Goal: Task Accomplishment & Management: Manage account settings

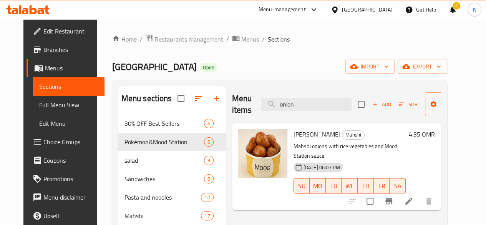
click at [112, 39] on link "Home" at bounding box center [124, 39] width 25 height 9
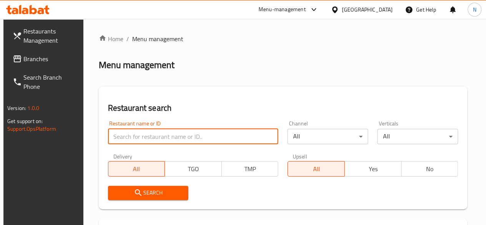
click at [126, 138] on input "search" at bounding box center [193, 136] width 171 height 15
click at [118, 86] on div "Restaurant search Restaurant name or ID Restaurant name or ID Channel All ​ Ver…" at bounding box center [283, 147] width 369 height 123
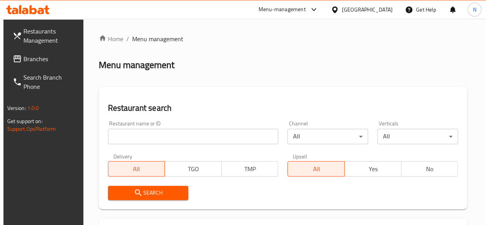
click at [128, 135] on input "search" at bounding box center [193, 136] width 171 height 15
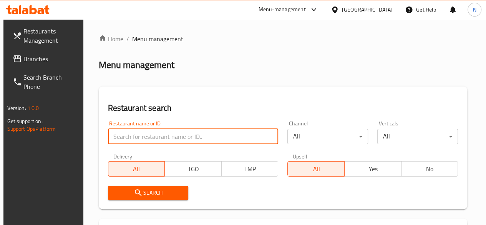
click at [131, 138] on input "search" at bounding box center [193, 136] width 171 height 15
type input "high burger"
click at [159, 193] on span "Search" at bounding box center [148, 193] width 68 height 10
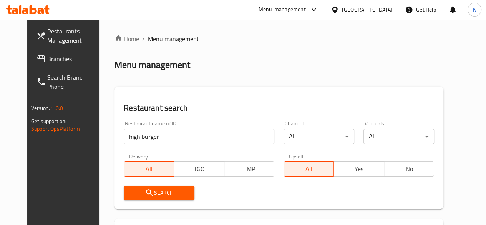
scroll to position [108, 0]
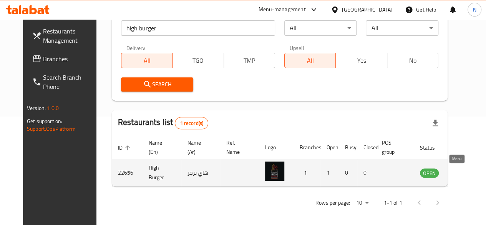
click at [461, 170] on icon "enhanced table" at bounding box center [465, 172] width 9 height 9
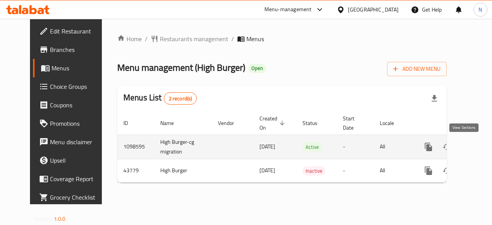
click at [479, 149] on icon "enhanced table" at bounding box center [483, 146] width 9 height 9
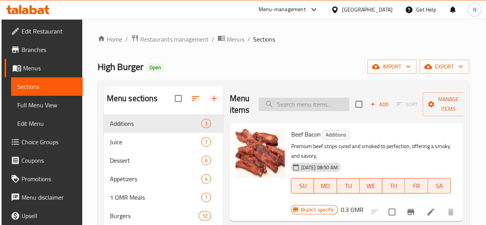
click at [264, 105] on input "search" at bounding box center [304, 104] width 91 height 13
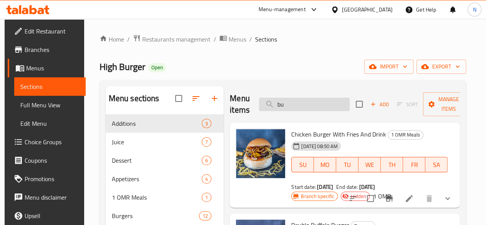
type input "b"
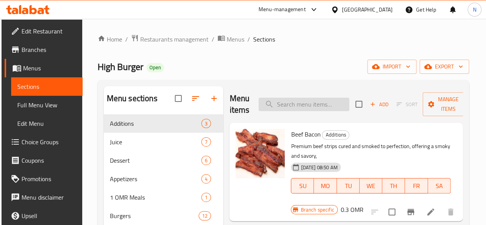
paste input "Bacon burger"
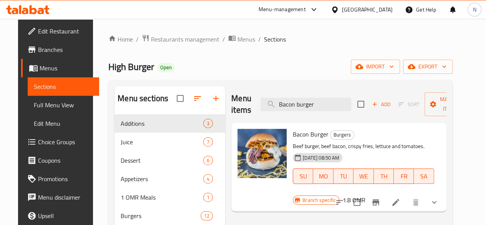
type input "Bacon burger"
click at [365, 195] on h6 "1.8 OMR" at bounding box center [354, 200] width 23 height 11
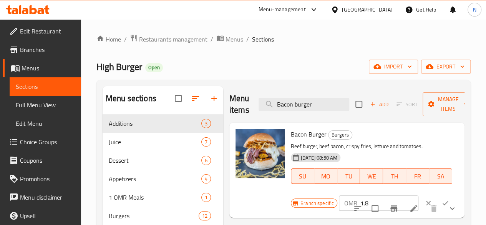
click at [441, 135] on h6 "Bacon Burger Burgers" at bounding box center [371, 134] width 161 height 11
click at [361, 204] on input "1.8" at bounding box center [390, 202] width 58 height 15
type input "2"
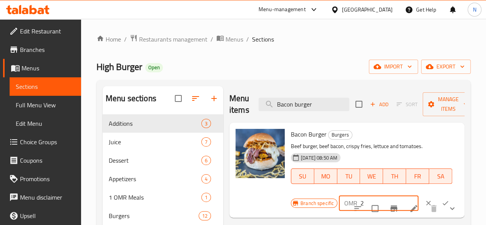
click at [442, 200] on icon "ok" at bounding box center [446, 203] width 8 height 8
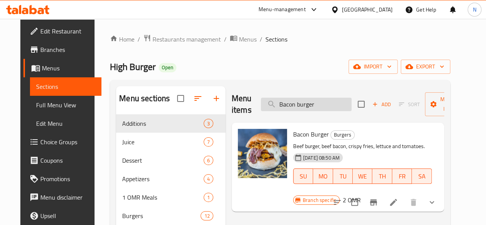
click at [285, 105] on input "Bacon burger" at bounding box center [306, 104] width 91 height 13
paste input "Sicilia"
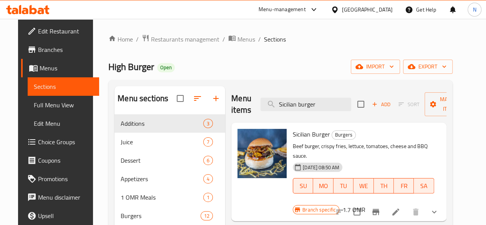
type input "Sicilian burger"
click at [365, 204] on h6 "1.7 OMR" at bounding box center [354, 209] width 23 height 11
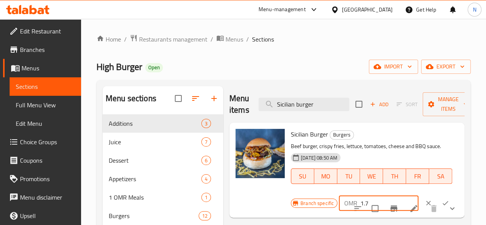
click at [361, 202] on input "1.7" at bounding box center [390, 202] width 58 height 15
type input "2"
click at [442, 204] on icon "ok" at bounding box center [446, 203] width 8 height 8
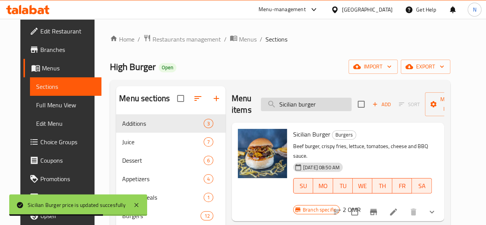
click at [287, 108] on input "Sicilian burger" at bounding box center [306, 104] width 91 height 13
paste input "Buffalo"
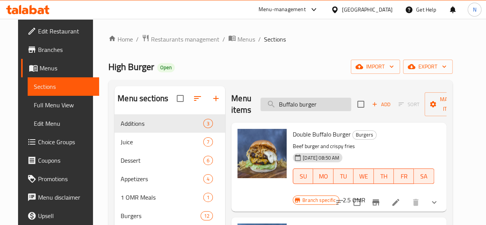
type input "Buffalo burger"
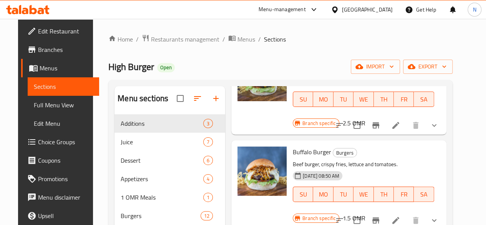
scroll to position [65, 0]
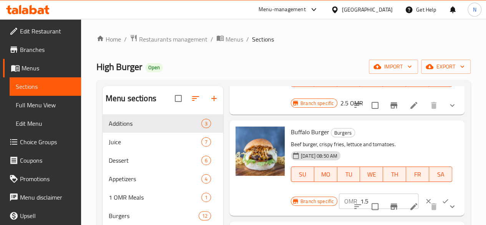
scroll to position [141, 0]
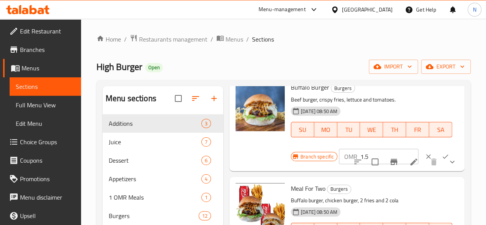
click at [361, 149] on input "1.5" at bounding box center [390, 156] width 58 height 15
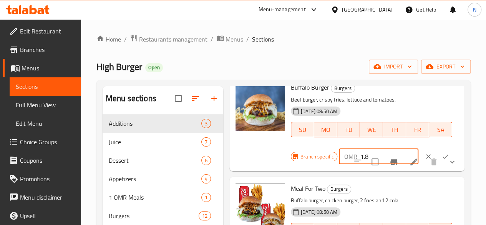
type input "1.8"
click at [442, 153] on icon "ok" at bounding box center [446, 157] width 8 height 8
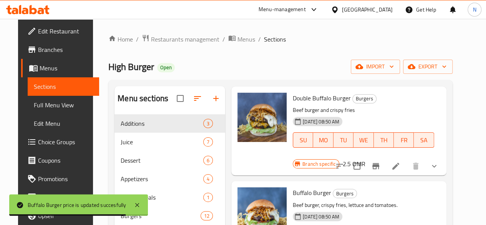
scroll to position [0, 0]
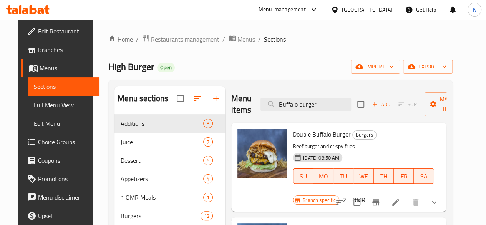
drag, startPoint x: 299, startPoint y: 104, endPoint x: 219, endPoint y: 103, distance: 80.0
click at [231, 103] on div "Menu items Buffalo burger Add Sort Manage items" at bounding box center [338, 104] width 215 height 37
paste input "Chef"
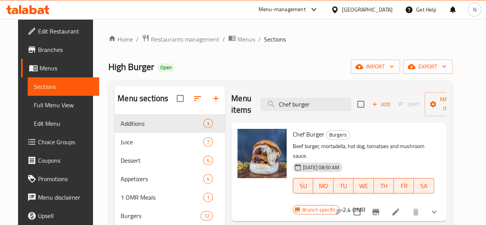
type input "Chef burger"
click at [365, 204] on h6 "2.4 OMR" at bounding box center [354, 209] width 23 height 11
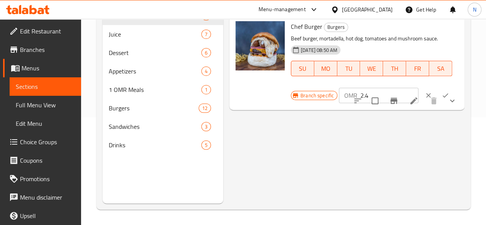
scroll to position [69, 0]
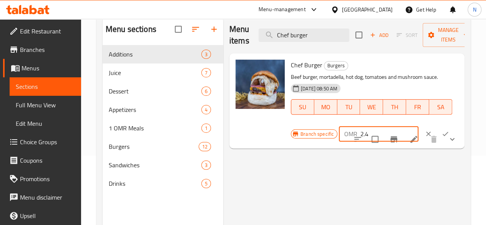
drag, startPoint x: 338, startPoint y: 135, endPoint x: 334, endPoint y: 135, distance: 3.9
click at [361, 135] on input "2.4" at bounding box center [390, 133] width 58 height 15
type input "2.7"
click at [443, 135] on icon "ok" at bounding box center [446, 134] width 6 height 4
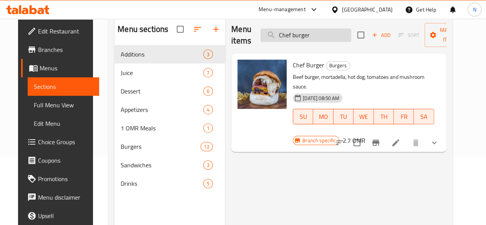
click at [279, 35] on input "Chef burger" at bounding box center [306, 34] width 91 height 13
paste input "Queen"
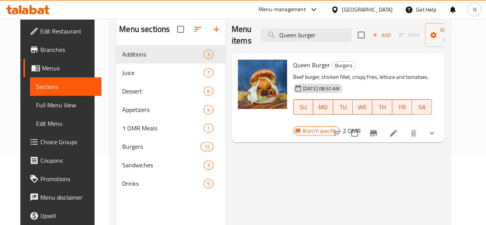
type input "Queen burger"
click at [398, 130] on icon at bounding box center [393, 132] width 9 height 9
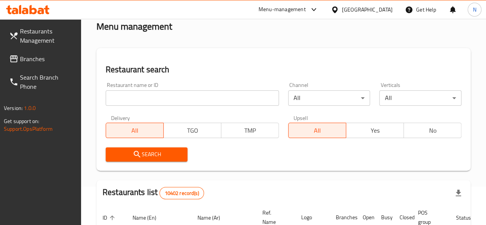
scroll to position [31, 0]
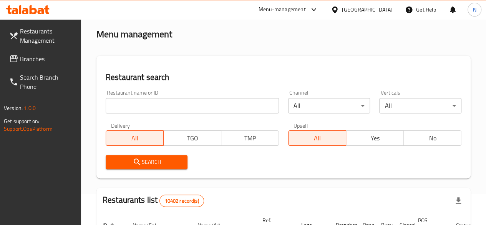
click at [142, 109] on input "search" at bounding box center [192, 105] width 173 height 15
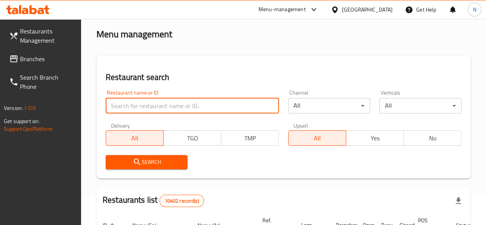
click at [129, 106] on input "search" at bounding box center [192, 105] width 173 height 15
type input "high burger"
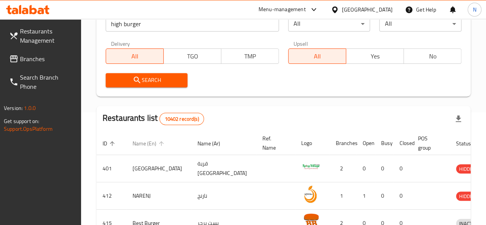
scroll to position [146, 0]
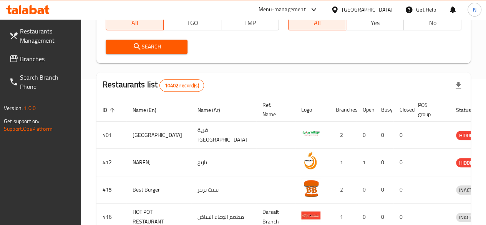
click at [147, 51] on span "Search" at bounding box center [147, 47] width 70 height 10
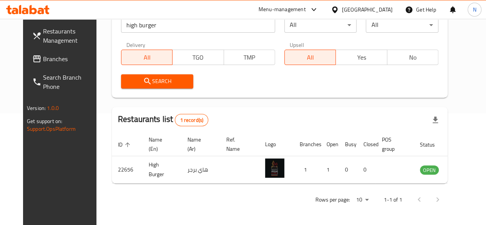
scroll to position [111, 0]
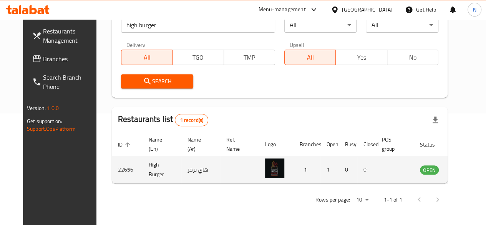
click at [461, 172] on icon "enhanced table" at bounding box center [465, 170] width 8 height 7
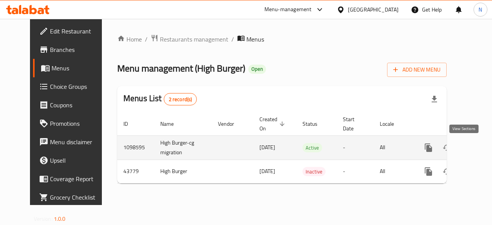
click at [475, 153] on link "enhanced table" at bounding box center [484, 147] width 18 height 18
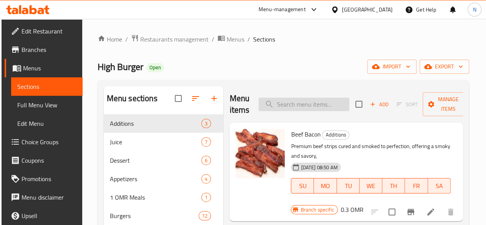
click at [283, 103] on input "search" at bounding box center [304, 104] width 91 height 13
paste input "Queen burger"
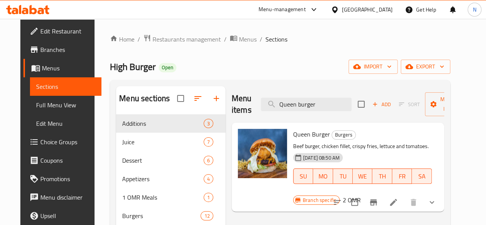
type input "Queen burger"
click at [361, 195] on h6 "2 OMR" at bounding box center [352, 200] width 18 height 11
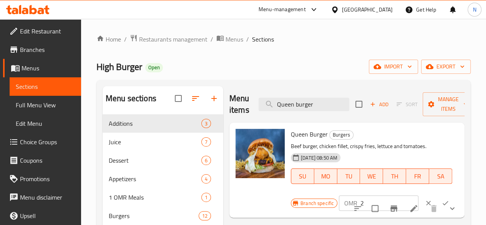
click at [361, 206] on input "2" at bounding box center [390, 202] width 58 height 15
type input "2.2"
click at [442, 203] on icon "ok" at bounding box center [446, 203] width 8 height 8
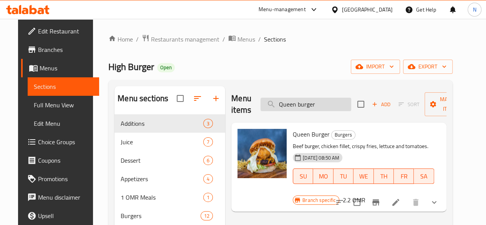
click at [285, 105] on input "Queen burger" at bounding box center [306, 104] width 91 height 13
paste input "Double"
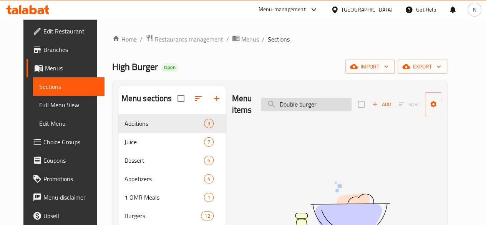
drag, startPoint x: 303, startPoint y: 106, endPoint x: 283, endPoint y: 106, distance: 20.4
click at [283, 106] on input "Double burger" at bounding box center [306, 104] width 91 height 13
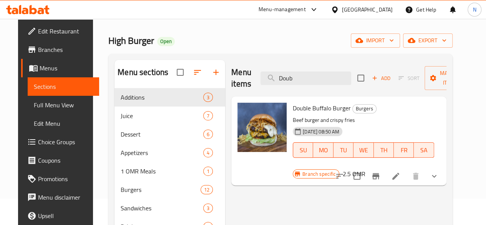
scroll to position [38, 0]
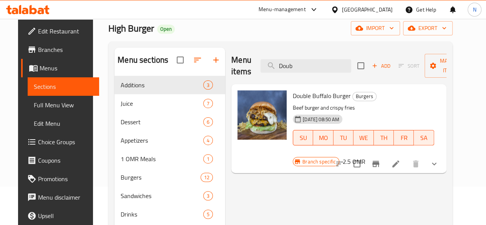
type input "Doub"
click at [365, 156] on h6 "2.5 OMR" at bounding box center [354, 161] width 23 height 11
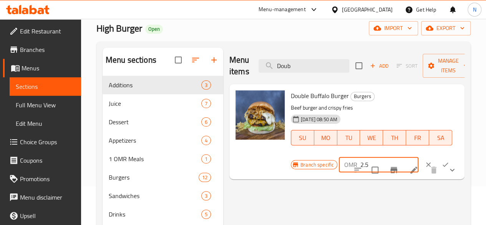
click at [361, 165] on input "2.5" at bounding box center [390, 164] width 58 height 15
type input "2.8"
click at [437, 163] on button "ok" at bounding box center [445, 164] width 17 height 17
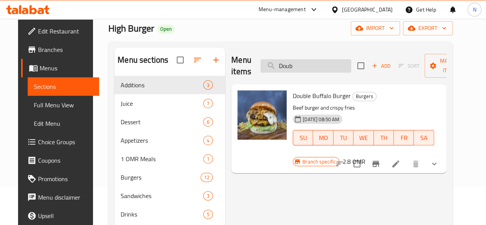
click at [283, 70] on input "Doub" at bounding box center [306, 65] width 91 height 13
paste input "Cheese Hotdog"
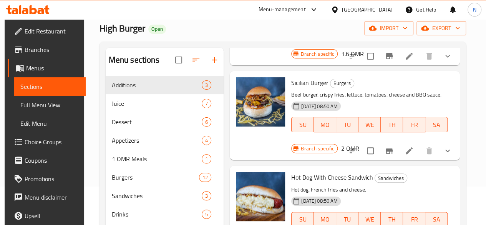
scroll to position [264, 0]
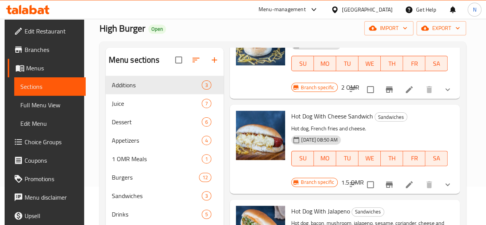
type input "Cheese"
click at [364, 177] on h6 "1.5 OMR" at bounding box center [352, 182] width 23 height 11
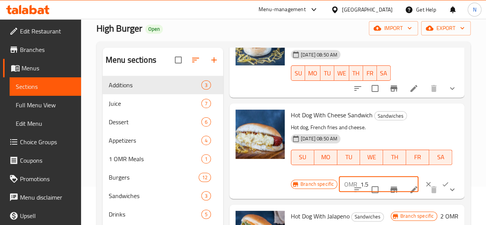
click at [361, 183] on input "1.5" at bounding box center [390, 183] width 58 height 15
type input "1.9"
click at [442, 182] on icon "ok" at bounding box center [446, 184] width 8 height 8
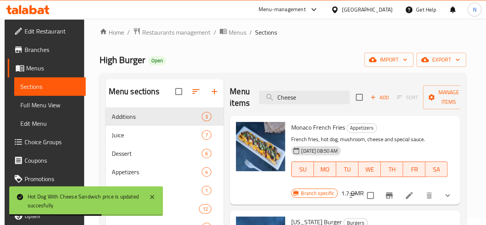
scroll to position [0, 0]
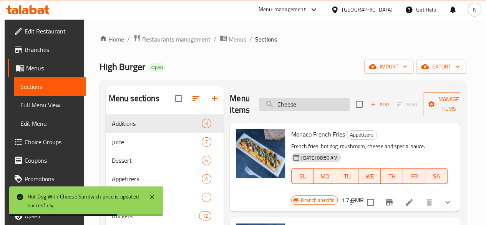
click at [274, 104] on input "Cheese" at bounding box center [304, 104] width 91 height 13
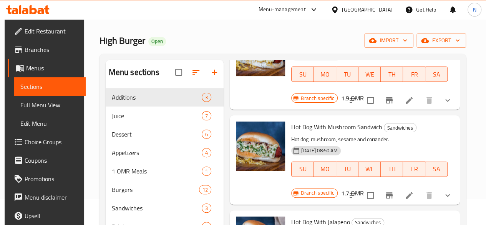
scroll to position [38, 0]
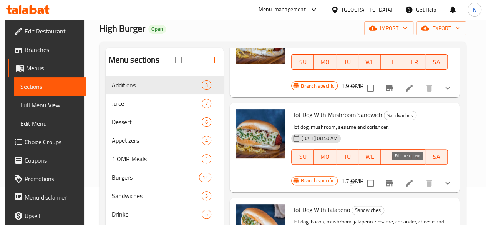
type input "hot d"
click at [408, 178] on icon at bounding box center [409, 182] width 9 height 9
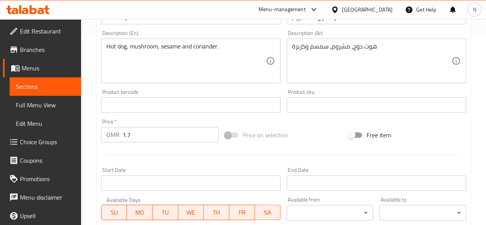
scroll to position [192, 0]
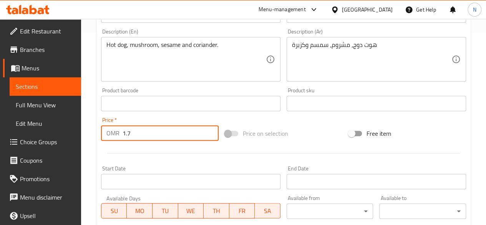
click at [155, 130] on input "1.7" at bounding box center [171, 132] width 96 height 15
drag, startPoint x: 106, startPoint y: 133, endPoint x: 102, endPoint y: 133, distance: 4.6
click at [102, 133] on div "OMR 1.7 Price *" at bounding box center [160, 132] width 118 height 15
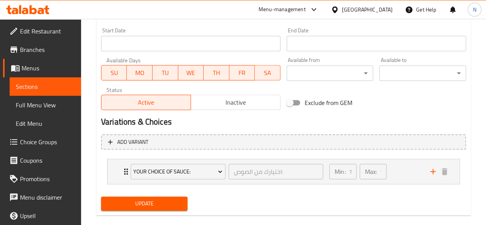
scroll to position [342, 0]
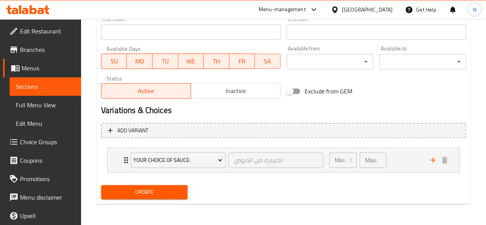
type input "2.2"
click at [157, 189] on span "Update" at bounding box center [144, 192] width 75 height 10
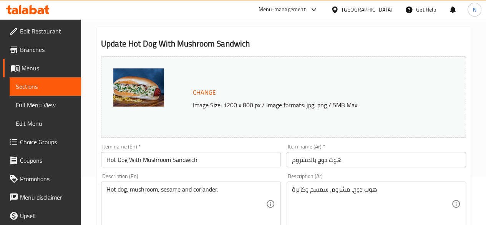
scroll to position [0, 0]
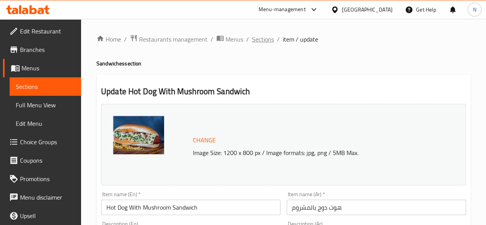
click at [261, 41] on span "Sections" at bounding box center [263, 39] width 22 height 9
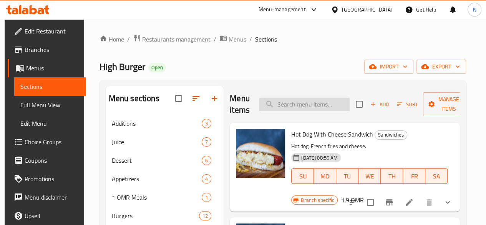
click at [266, 100] on input "search" at bounding box center [304, 104] width 91 height 13
paste input "Jalapeño Hotdog"
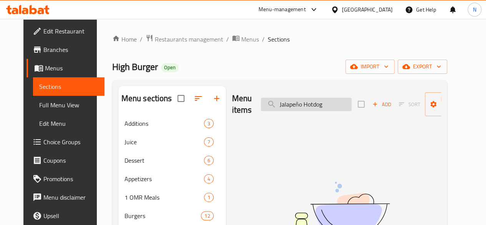
click at [283, 104] on input "Jalapeño Hotdog" at bounding box center [306, 104] width 91 height 13
drag, startPoint x: 314, startPoint y: 104, endPoint x: 288, endPoint y: 106, distance: 26.6
click at [288, 106] on input "Jalapeno Hotdog" at bounding box center [306, 104] width 91 height 13
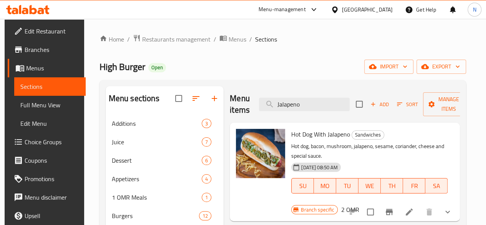
type input "Jalapeno"
click at [420, 205] on li at bounding box center [410, 212] width 22 height 14
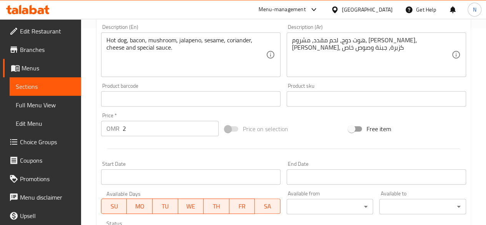
scroll to position [231, 0]
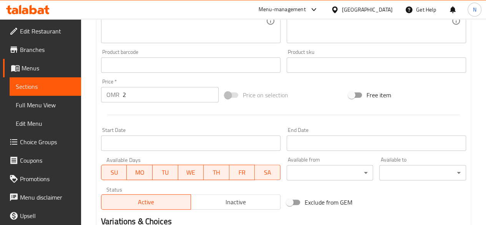
click at [145, 97] on input "2" at bounding box center [171, 94] width 96 height 15
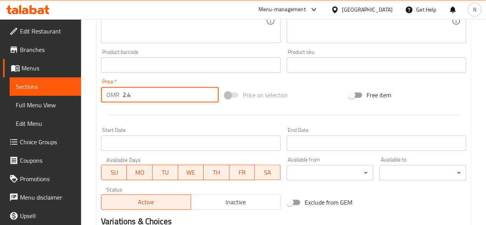
type input "2.4"
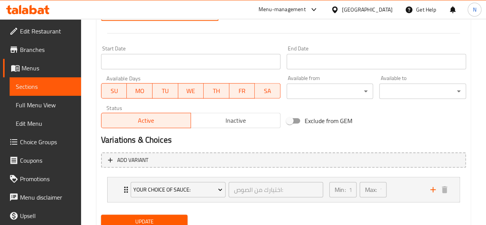
scroll to position [342, 0]
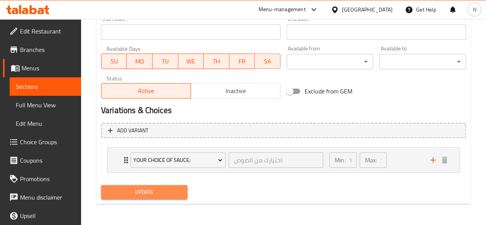
click at [158, 193] on span "Update" at bounding box center [144, 192] width 75 height 10
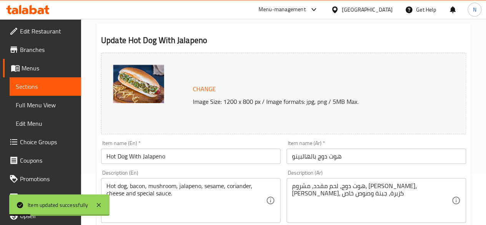
scroll to position [0, 0]
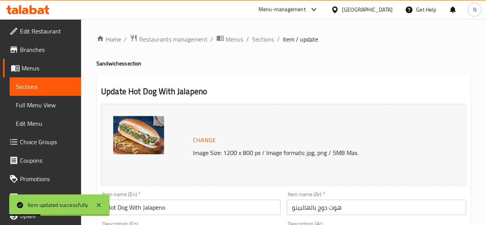
click at [285, 43] on span "item / update" at bounding box center [300, 39] width 35 height 9
click at [262, 40] on span "Sections" at bounding box center [263, 39] width 22 height 9
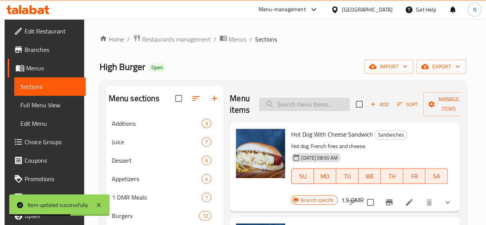
click at [268, 104] on input "search" at bounding box center [304, 104] width 91 height 13
paste input "Chef Fries"
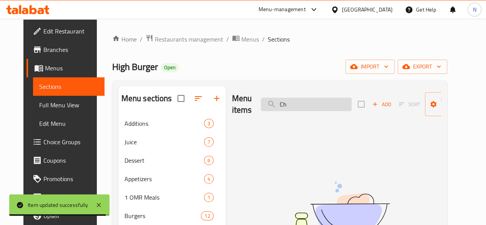
type input "C"
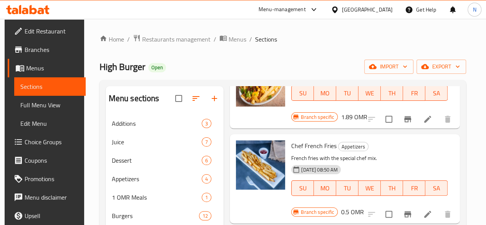
scroll to position [77, 0]
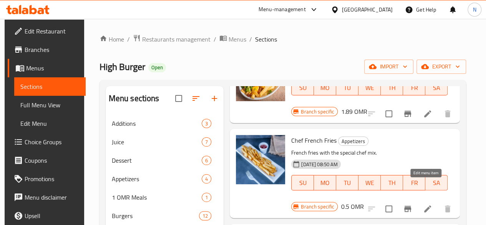
type input "frie"
click at [430, 204] on icon at bounding box center [427, 208] width 9 height 9
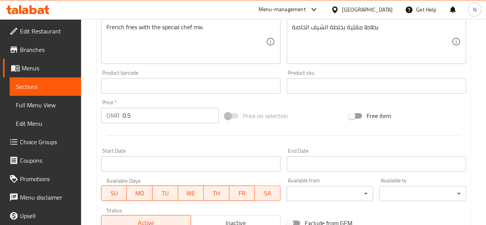
scroll to position [231, 0]
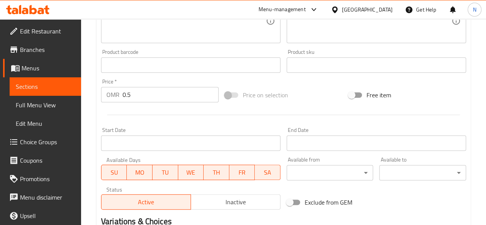
click at [133, 94] on input "0.5" at bounding box center [171, 94] width 96 height 15
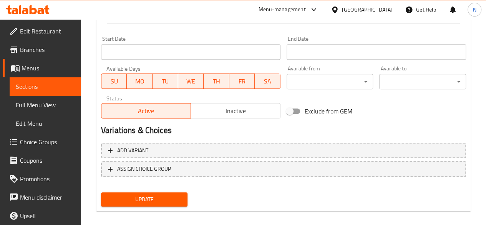
scroll to position [329, 0]
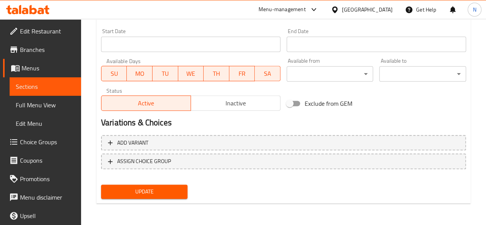
type input "0.75"
click at [163, 194] on span "Update" at bounding box center [144, 192] width 75 height 10
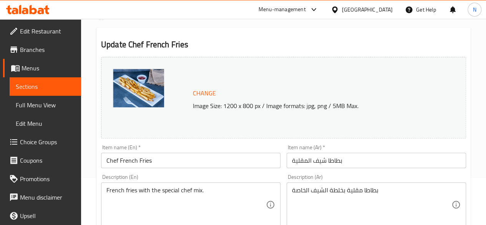
scroll to position [0, 0]
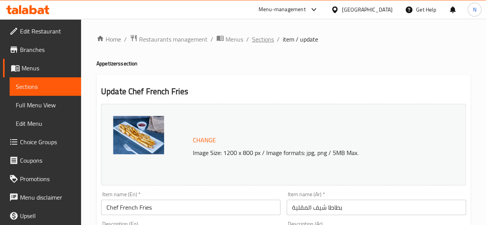
click at [261, 37] on span "Sections" at bounding box center [263, 39] width 22 height 9
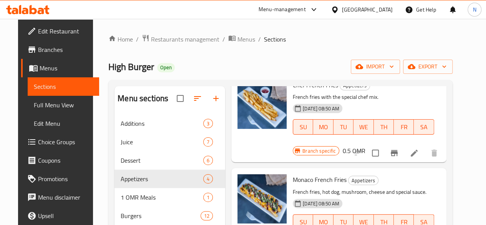
scroll to position [77, 0]
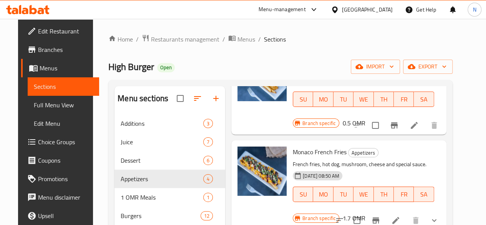
click at [365, 213] on h6 "1.7 OMR" at bounding box center [354, 218] width 23 height 11
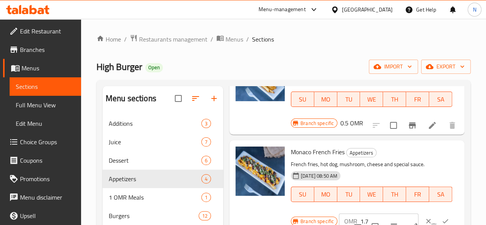
click at [361, 213] on input "1.7" at bounding box center [390, 220] width 58 height 15
drag, startPoint x: 340, startPoint y: 209, endPoint x: 328, endPoint y: 212, distance: 12.6
click at [339, 213] on div "OMR 1.7 ​" at bounding box center [379, 220] width 80 height 15
type input "2"
click at [442, 217] on icon "ok" at bounding box center [446, 221] width 8 height 8
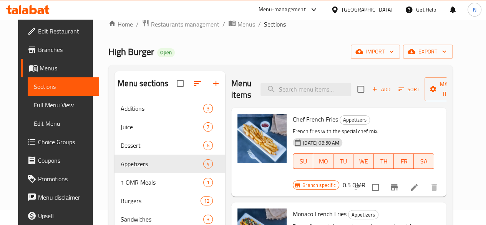
scroll to position [0, 0]
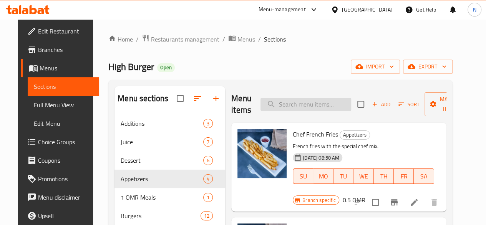
click at [264, 104] on input "search" at bounding box center [306, 104] width 91 height 13
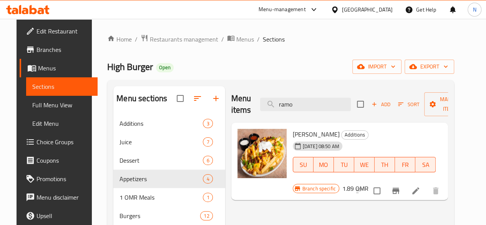
type input "ramo"
click at [369, 183] on h6 "1.89 OMR" at bounding box center [356, 188] width 26 height 11
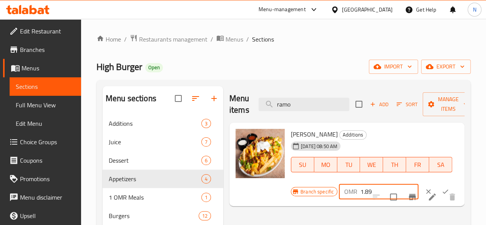
click at [339, 190] on div "OMR 1.89 ​" at bounding box center [379, 191] width 80 height 15
type input "2.1"
click at [443, 191] on icon "ok" at bounding box center [446, 192] width 6 height 4
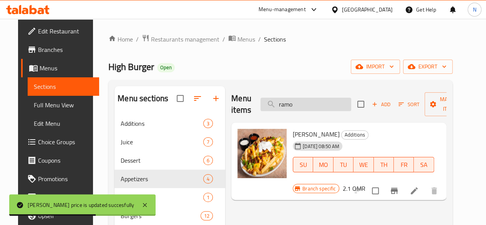
click at [285, 106] on input "ramo" at bounding box center [306, 104] width 91 height 13
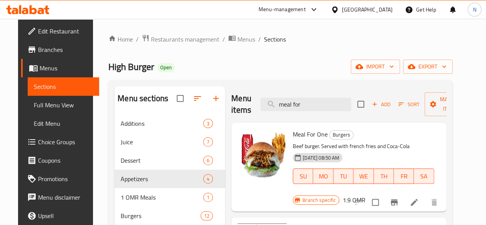
type input "meal for"
click at [365, 195] on h6 "1.9 OMR" at bounding box center [354, 200] width 23 height 11
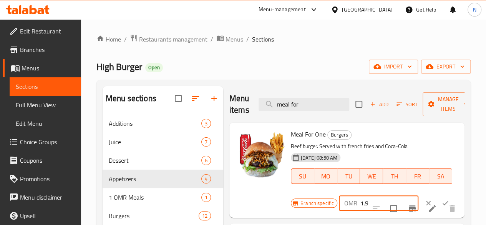
drag, startPoint x: 351, startPoint y: 202, endPoint x: 288, endPoint y: 200, distance: 62.3
click at [291, 200] on div "Branch specific OMR 1.9 ​" at bounding box center [375, 203] width 168 height 17
type input "2.45"
click at [443, 203] on icon "ok" at bounding box center [446, 203] width 6 height 4
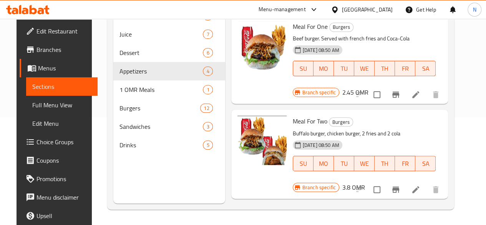
click at [365, 182] on h6 "3.8 OMR" at bounding box center [354, 187] width 23 height 11
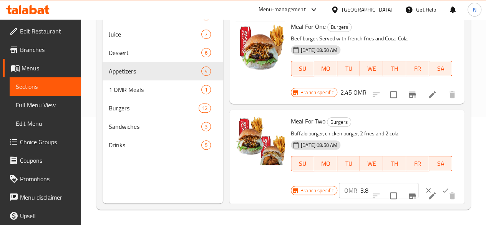
click at [433, 116] on h6 "Meal For Two Burgers" at bounding box center [371, 121] width 161 height 11
click at [361, 183] on input "3.8" at bounding box center [390, 190] width 58 height 15
type input "4.5"
click at [442, 186] on icon "ok" at bounding box center [446, 190] width 8 height 8
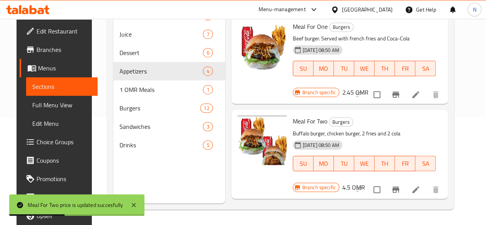
scroll to position [58, 0]
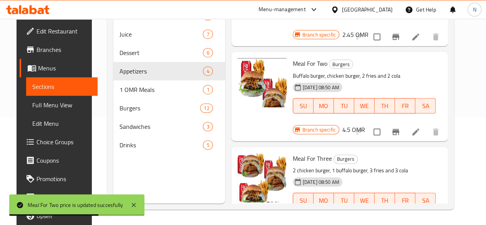
click at [365, 219] on h6 "5.7 OMR" at bounding box center [354, 224] width 23 height 11
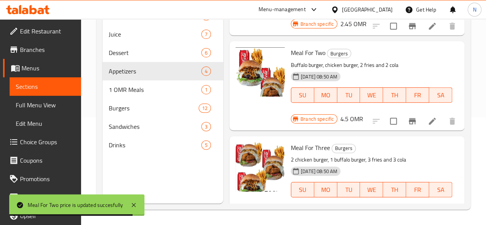
scroll to position [75, 0]
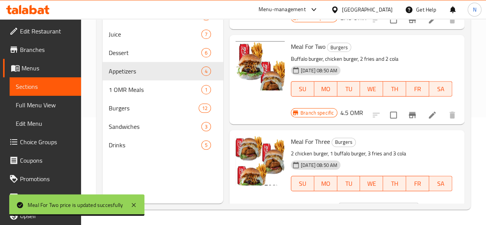
click at [361, 203] on input "5.7" at bounding box center [390, 210] width 58 height 15
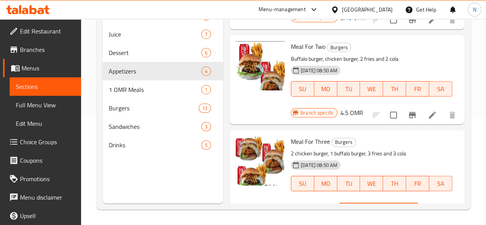
type input "5"
type input "6.5"
click at [442, 206] on icon "ok" at bounding box center [446, 210] width 8 height 8
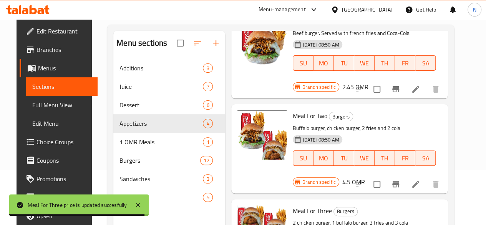
scroll to position [108, 0]
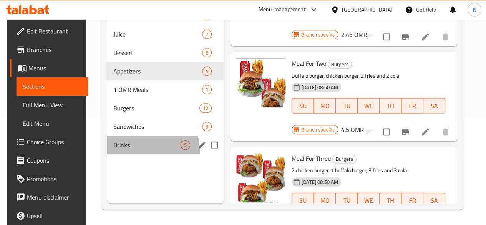
click at [125, 154] on div "Drinks 5" at bounding box center [165, 145] width 117 height 18
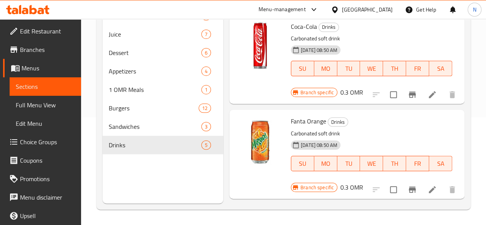
click at [363, 87] on h6 "0.3 OMR" at bounding box center [352, 92] width 23 height 11
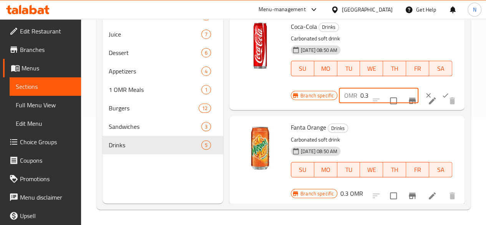
click at [361, 97] on input "0.3" at bounding box center [390, 95] width 58 height 15
type input "0.4"
click at [437, 98] on button "ok" at bounding box center [445, 95] width 17 height 17
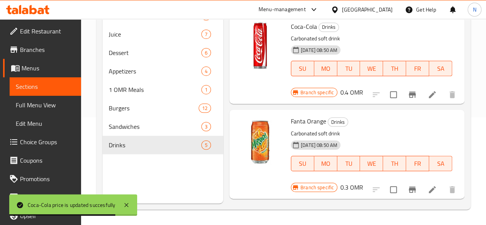
click at [363, 182] on h6 "0.3 OMR" at bounding box center [352, 187] width 23 height 11
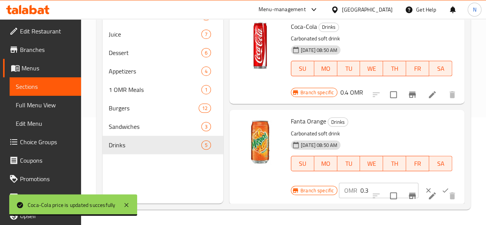
click at [361, 183] on input "0.3" at bounding box center [390, 190] width 58 height 15
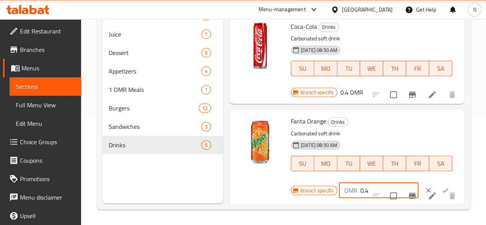
type input "0.4"
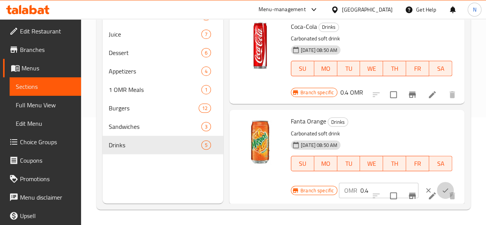
click at [442, 186] on icon "ok" at bounding box center [446, 190] width 8 height 8
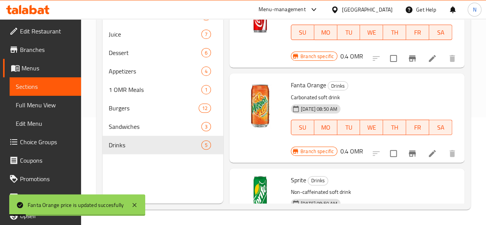
scroll to position [77, 0]
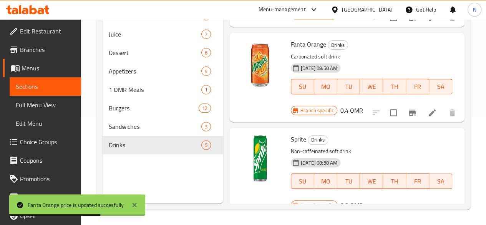
click at [363, 200] on h6 "0.3 OMR" at bounding box center [352, 205] width 23 height 11
click at [361, 200] on input "0.3" at bounding box center [390, 207] width 58 height 15
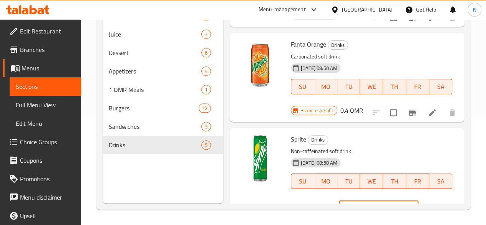
type input "0.4"
click at [442, 204] on icon "ok" at bounding box center [446, 208] width 8 height 8
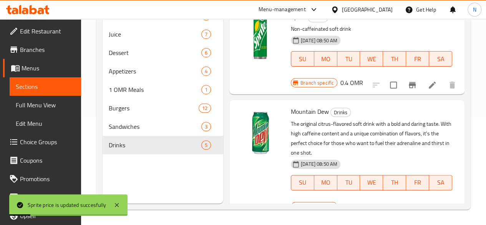
scroll to position [192, 0]
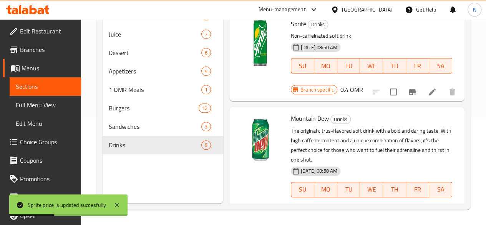
click at [363, 208] on h6 "0.3 OMR" at bounding box center [352, 213] width 23 height 11
click at [361, 209] on input "0.3" at bounding box center [390, 216] width 58 height 15
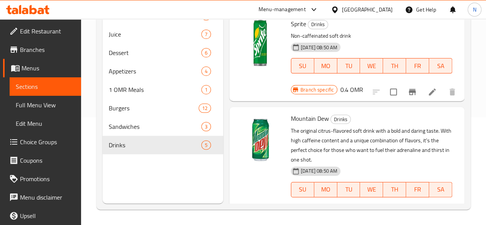
type input "0.4"
click at [442, 213] on icon "ok" at bounding box center [446, 217] width 8 height 8
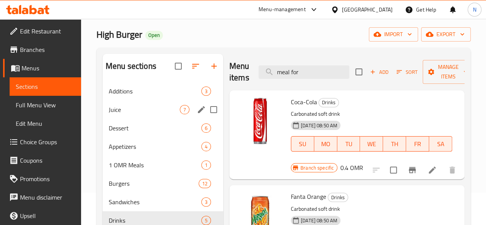
scroll to position [77, 0]
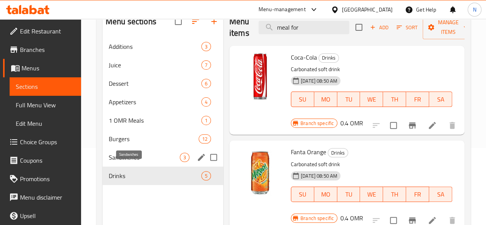
click at [126, 162] on span "Sandwiches" at bounding box center [144, 157] width 71 height 9
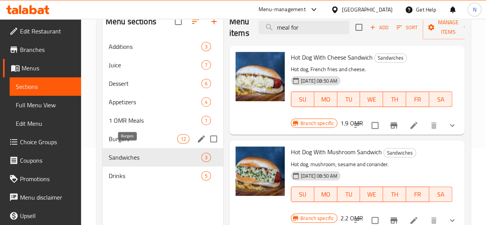
click at [124, 143] on span "Burgers" at bounding box center [143, 138] width 68 height 9
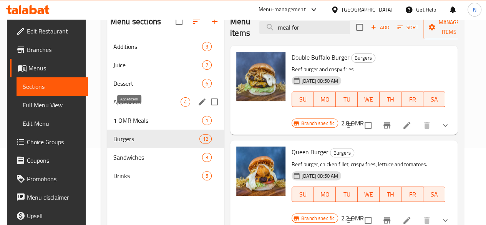
click at [125, 106] on span "Appetizers" at bounding box center [146, 101] width 67 height 9
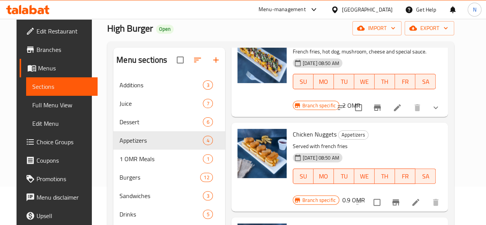
scroll to position [108, 0]
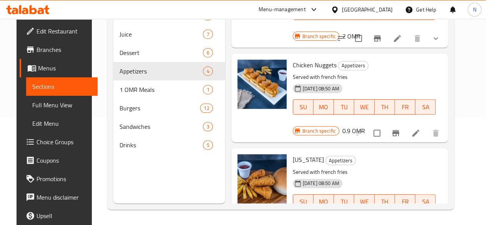
click at [365, 125] on h6 "0.9 OMR" at bounding box center [354, 130] width 23 height 11
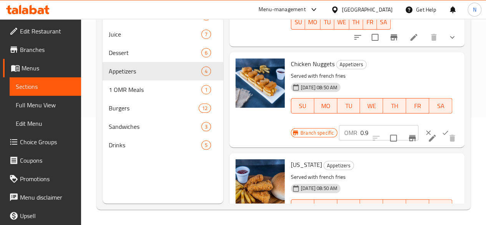
click at [361, 125] on input "0.9" at bounding box center [390, 132] width 58 height 15
type input "0"
type input "1.1"
click at [437, 124] on button "ok" at bounding box center [445, 132] width 17 height 17
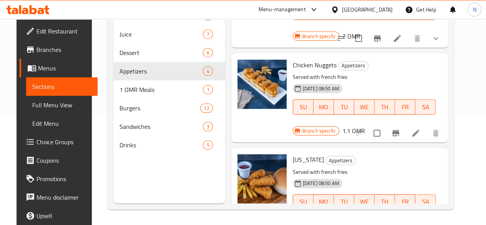
click at [365, 220] on h6 "1.6 OMR" at bounding box center [354, 225] width 23 height 11
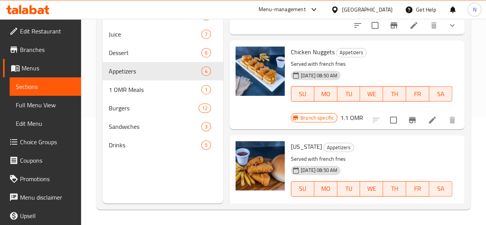
scroll to position [168, 0]
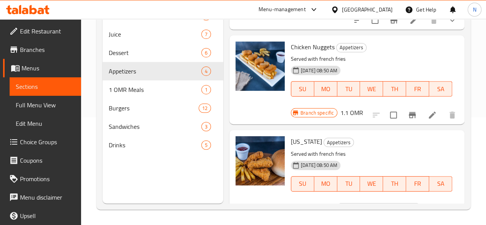
click at [361, 203] on input "1.6" at bounding box center [390, 210] width 58 height 15
type input "1.8"
click at [442, 207] on icon "ok" at bounding box center [446, 211] width 8 height 8
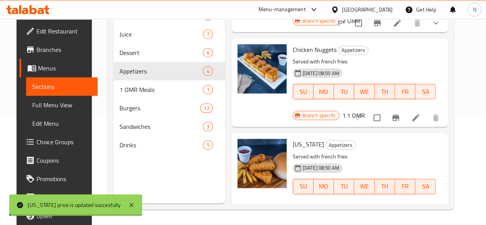
scroll to position [151, 0]
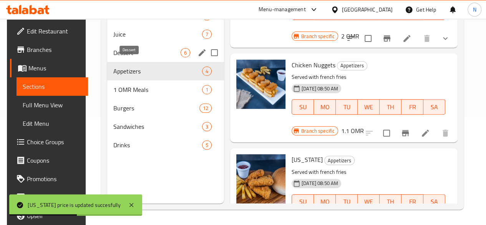
click at [117, 57] on span "Dessert" at bounding box center [146, 52] width 67 height 9
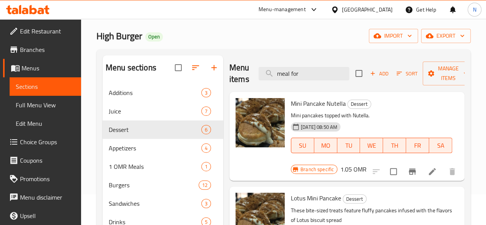
scroll to position [31, 0]
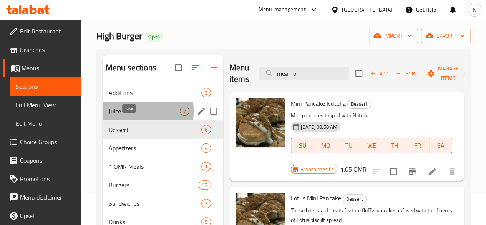
click at [121, 116] on span "Juice" at bounding box center [144, 110] width 71 height 9
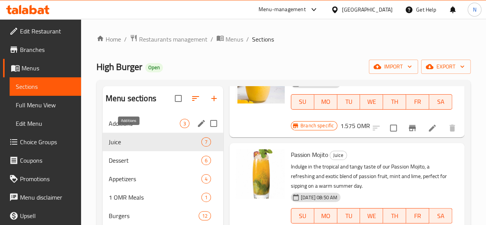
click at [132, 128] on span "Additions" at bounding box center [144, 123] width 71 height 9
